Goal: Task Accomplishment & Management: Use online tool/utility

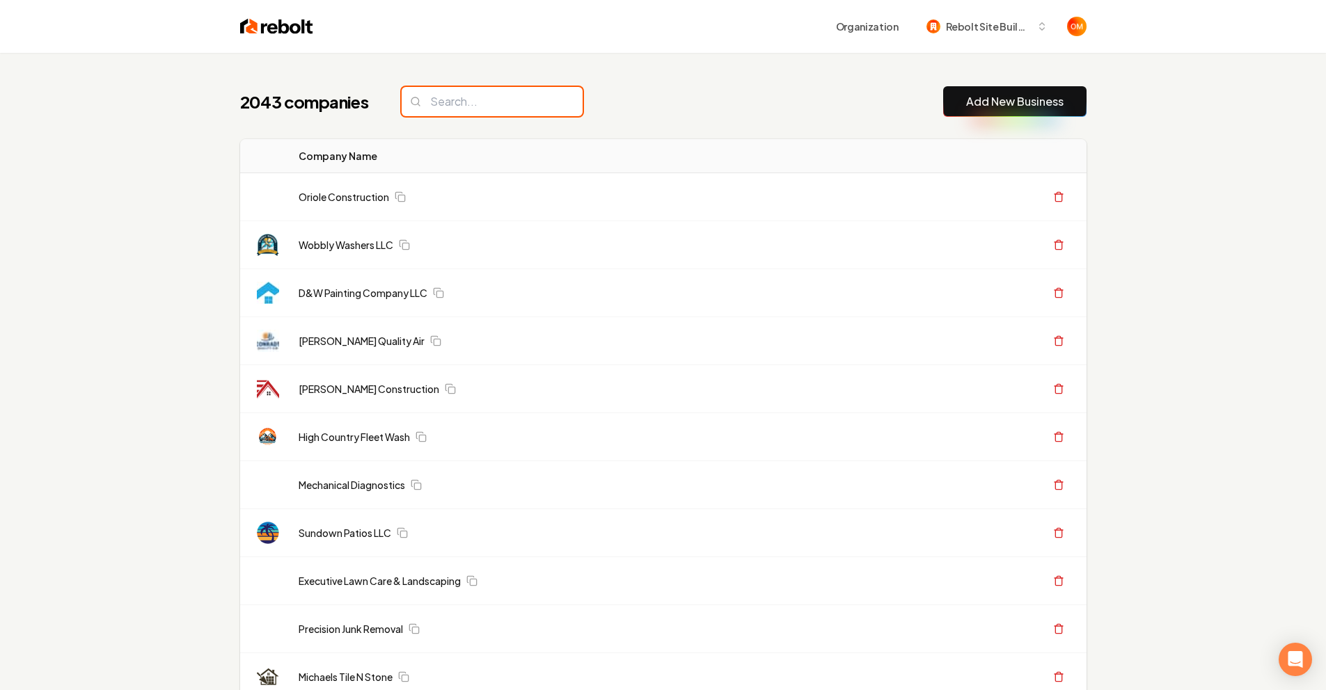
click at [464, 94] on input "search" at bounding box center [491, 101] width 181 height 29
click at [438, 109] on input "search" at bounding box center [491, 101] width 181 height 29
click at [529, 89] on input "search" at bounding box center [491, 101] width 181 height 29
click at [413, 110] on input "search" at bounding box center [491, 101] width 181 height 29
click at [420, 104] on input "search" at bounding box center [491, 101] width 181 height 29
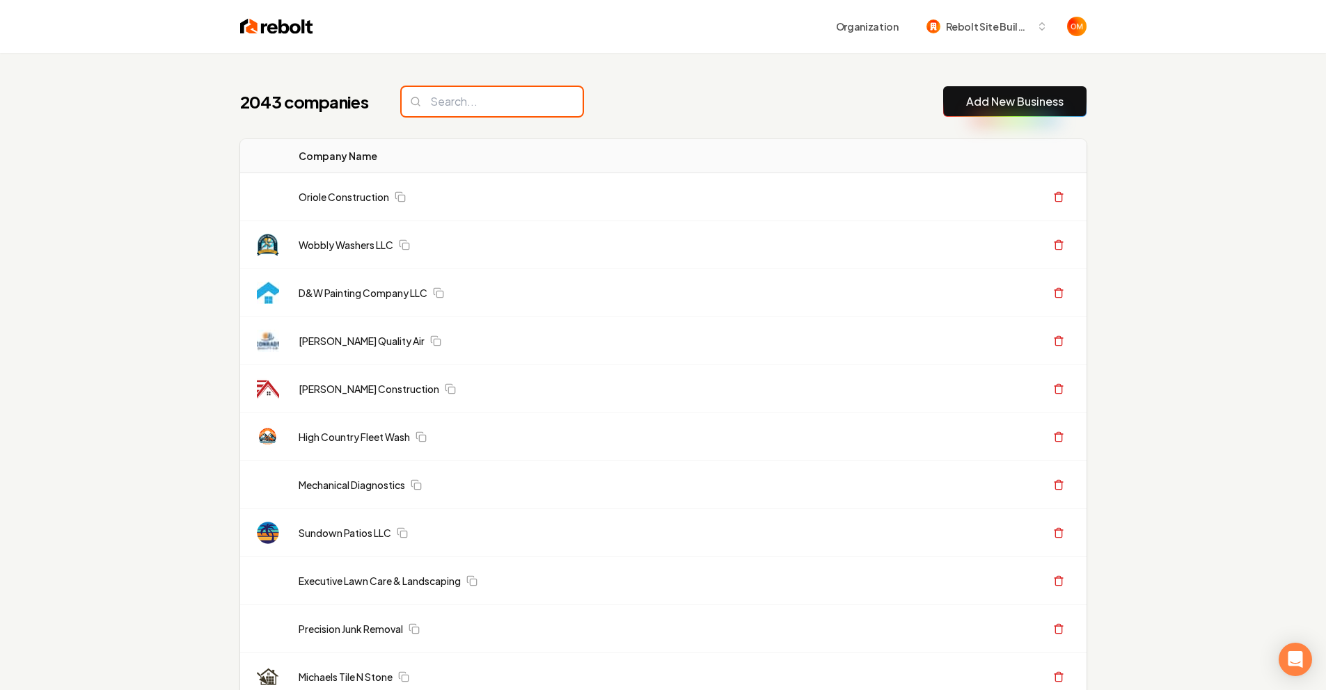
click at [419, 104] on input "search" at bounding box center [491, 101] width 181 height 29
click at [512, 96] on input "search" at bounding box center [491, 101] width 181 height 29
click at [484, 98] on input "search" at bounding box center [491, 101] width 181 height 29
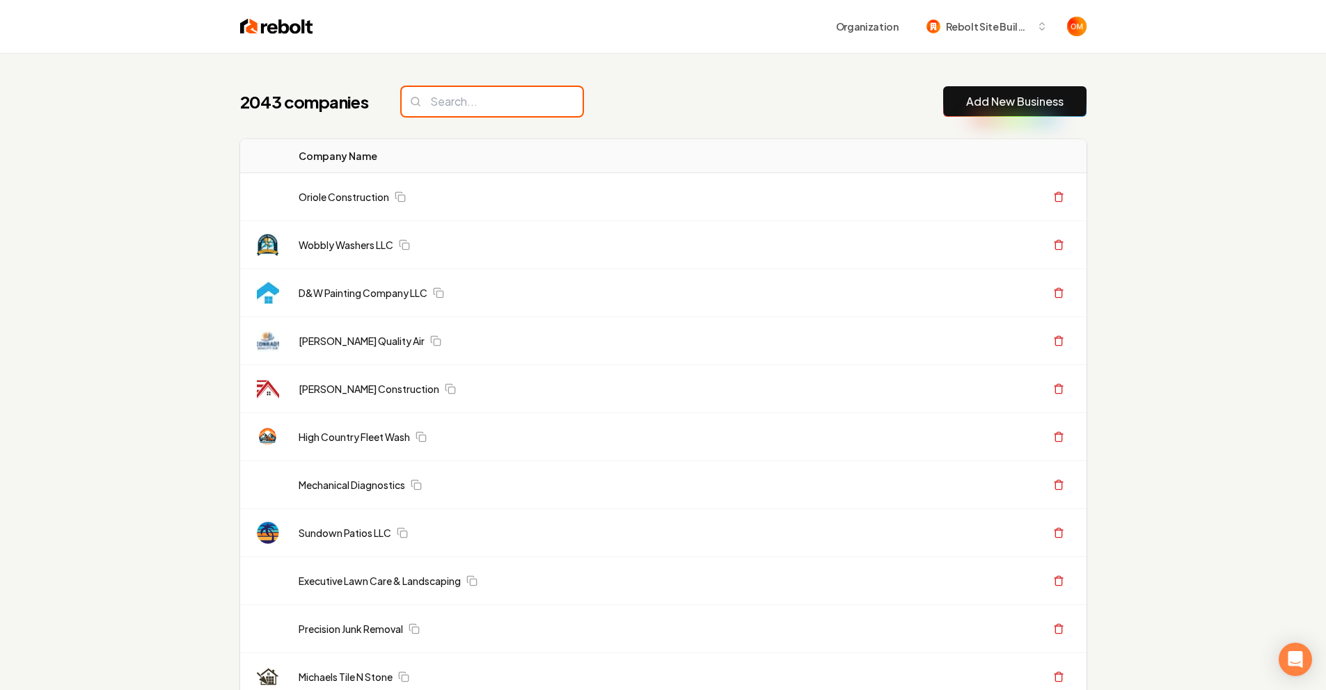
click at [484, 101] on input "search" at bounding box center [491, 101] width 181 height 29
click at [497, 104] on input "search" at bounding box center [491, 101] width 181 height 29
click at [496, 103] on input "search" at bounding box center [491, 101] width 181 height 29
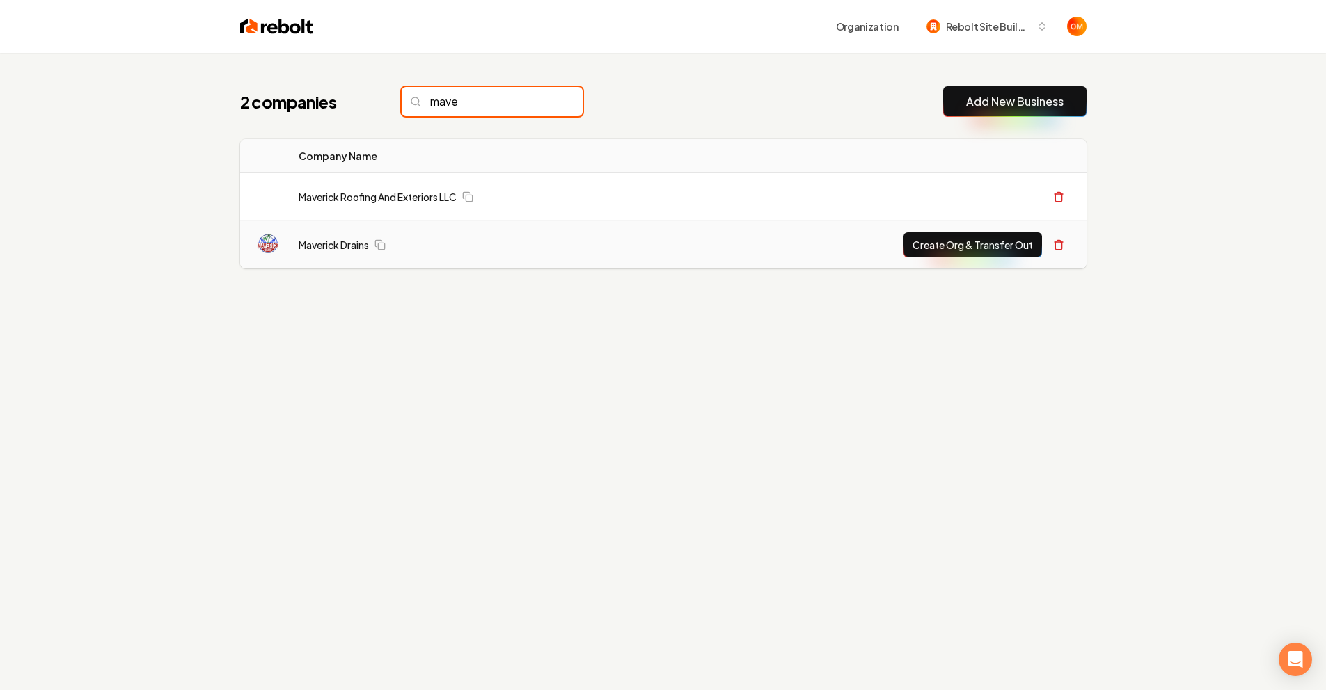
type input "mave"
click at [961, 235] on button "Create Org & Transfer Out" at bounding box center [972, 244] width 138 height 25
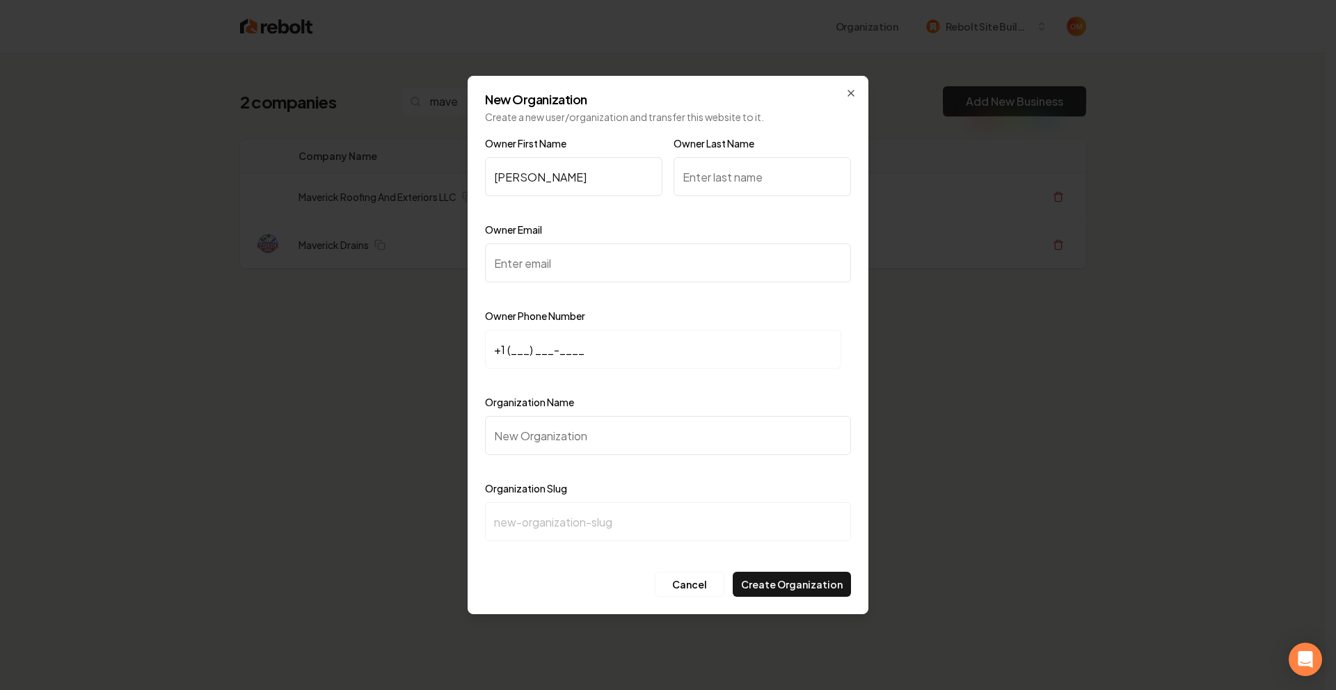
type input "[PERSON_NAME]"
click at [767, 181] on input "Owner Last Name" at bounding box center [762, 176] width 177 height 39
